Goal: Task Accomplishment & Management: Manage account settings

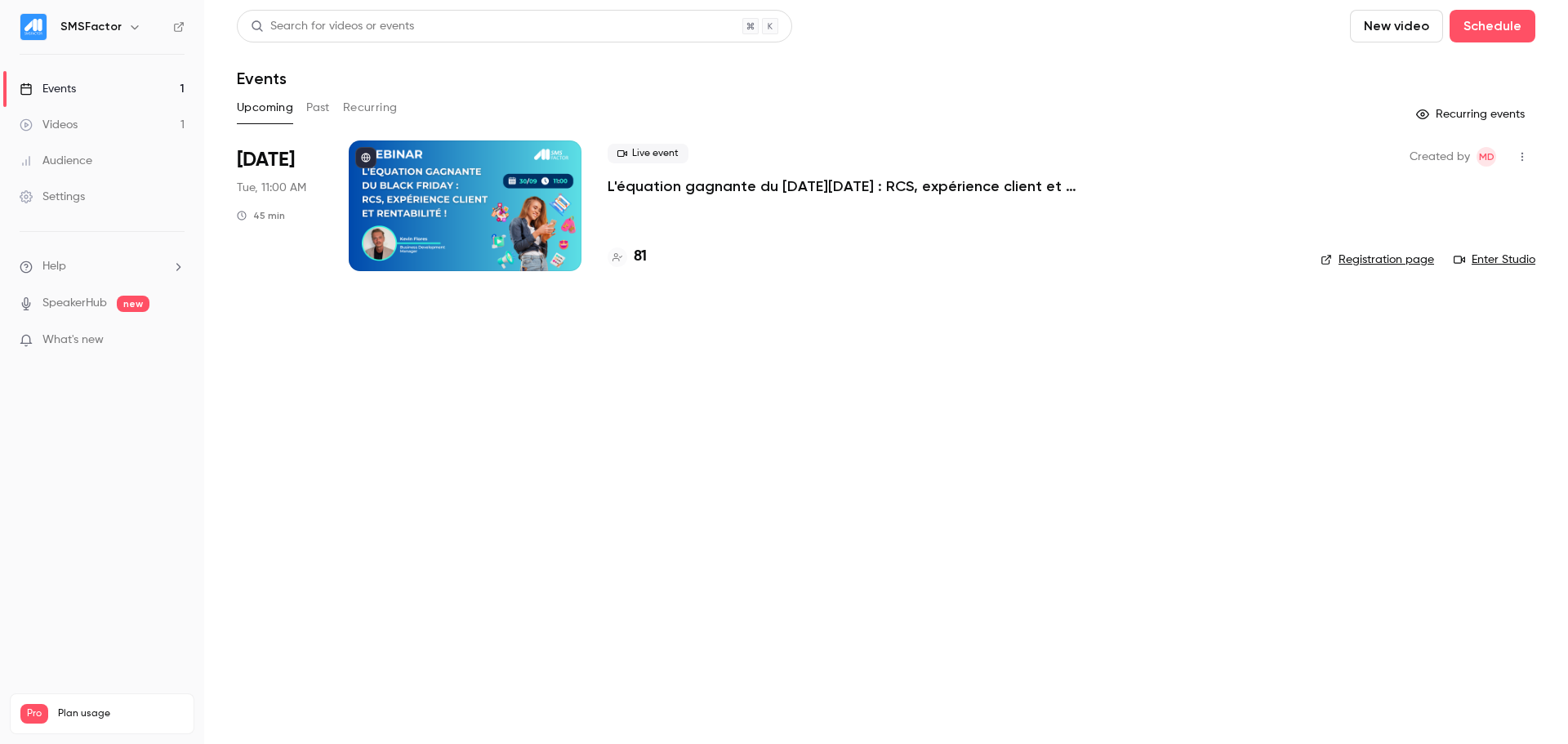
click at [794, 183] on p "L'équation gagnante du [DATE][DATE] : RCS, expérience client et rentabilité !" at bounding box center [853, 186] width 490 height 20
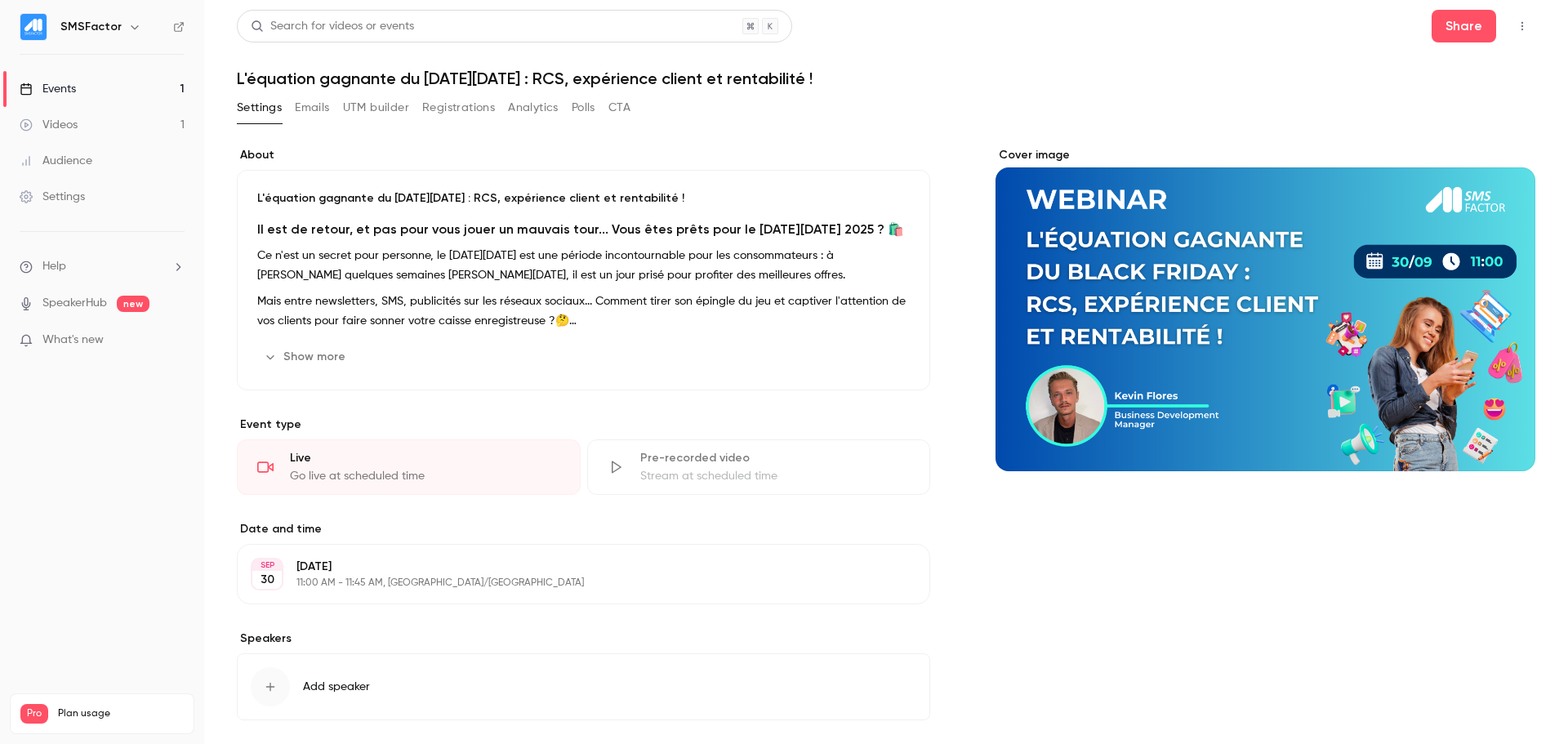
click at [459, 108] on button "Registrations" at bounding box center [458, 107] width 72 height 26
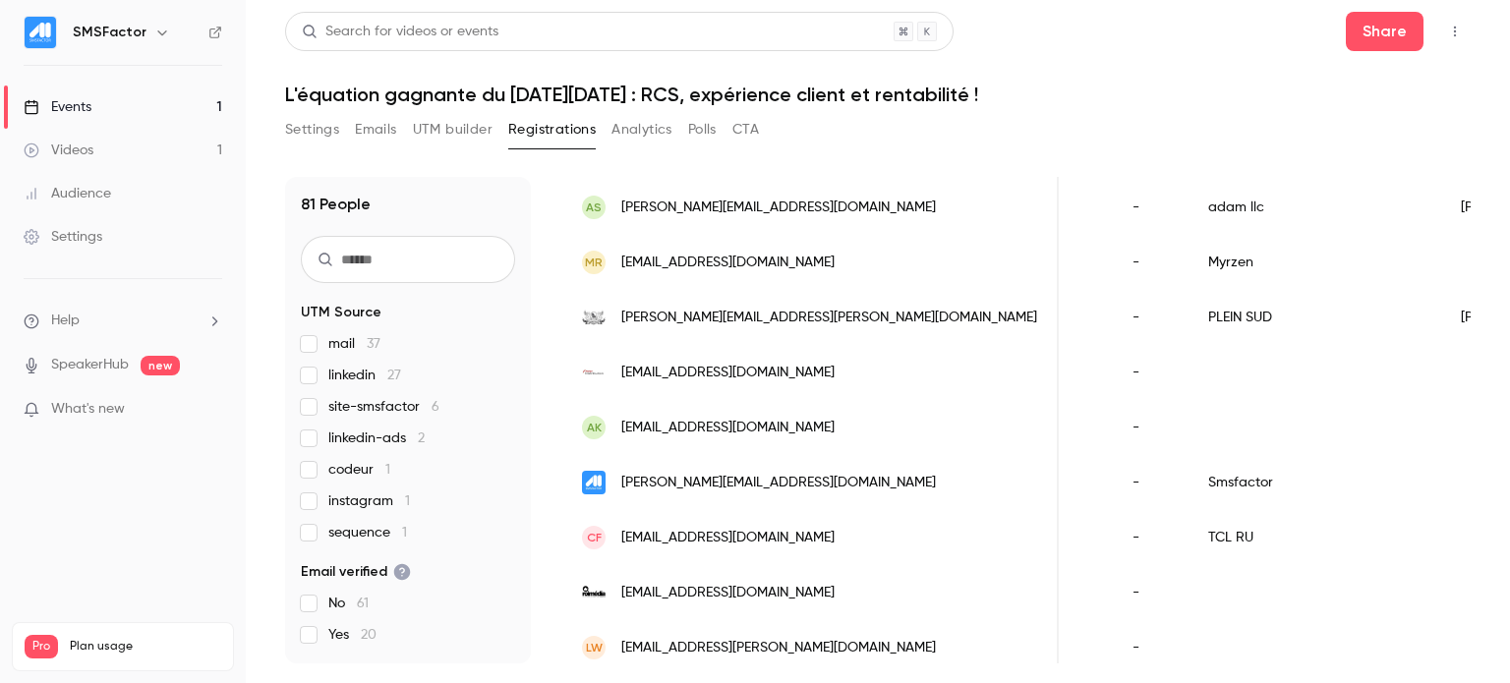
scroll to position [0, 574]
